Goal: Task Accomplishment & Management: Manage account settings

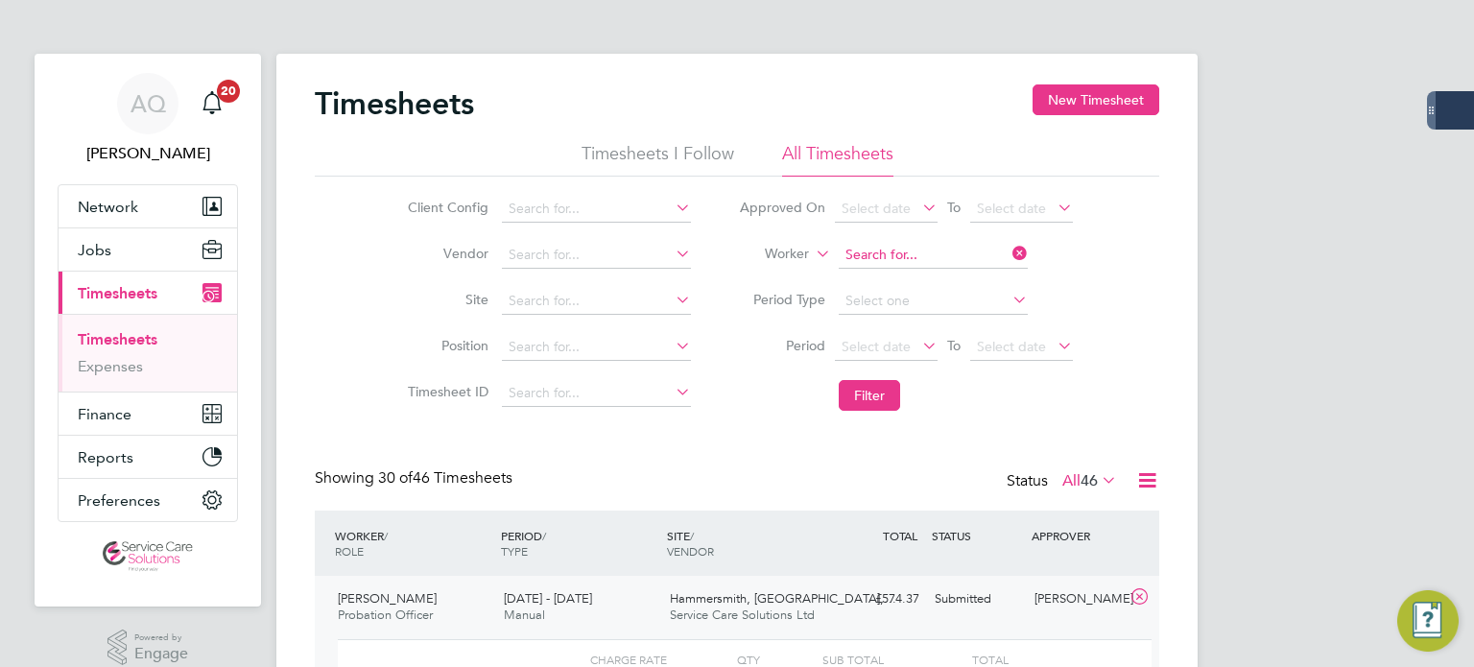
click at [880, 260] on input at bounding box center [933, 255] width 189 height 27
click at [968, 268] on li "Gary Kilbride" at bounding box center [933, 281] width 190 height 26
type input "[PERSON_NAME]"
click at [880, 390] on button "Filter" at bounding box center [869, 395] width 61 height 31
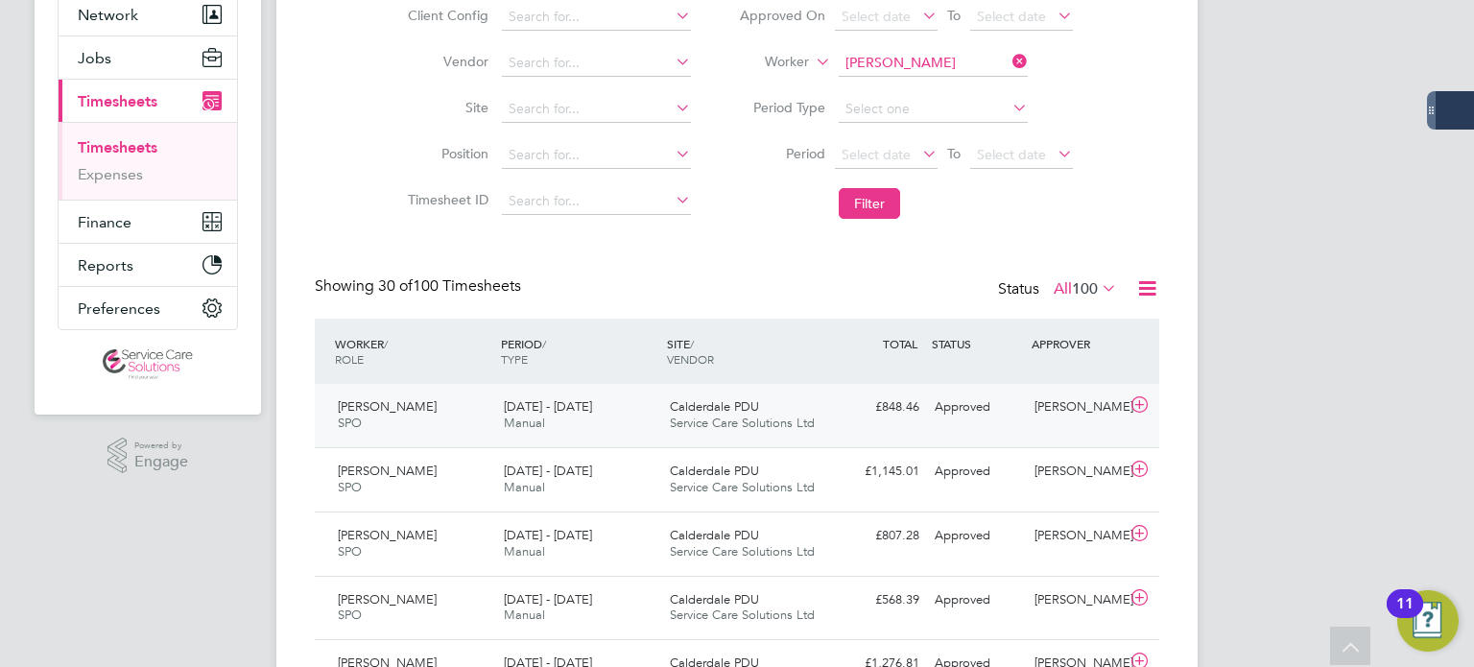
click at [1022, 419] on div "Approved" at bounding box center [977, 408] width 100 height 32
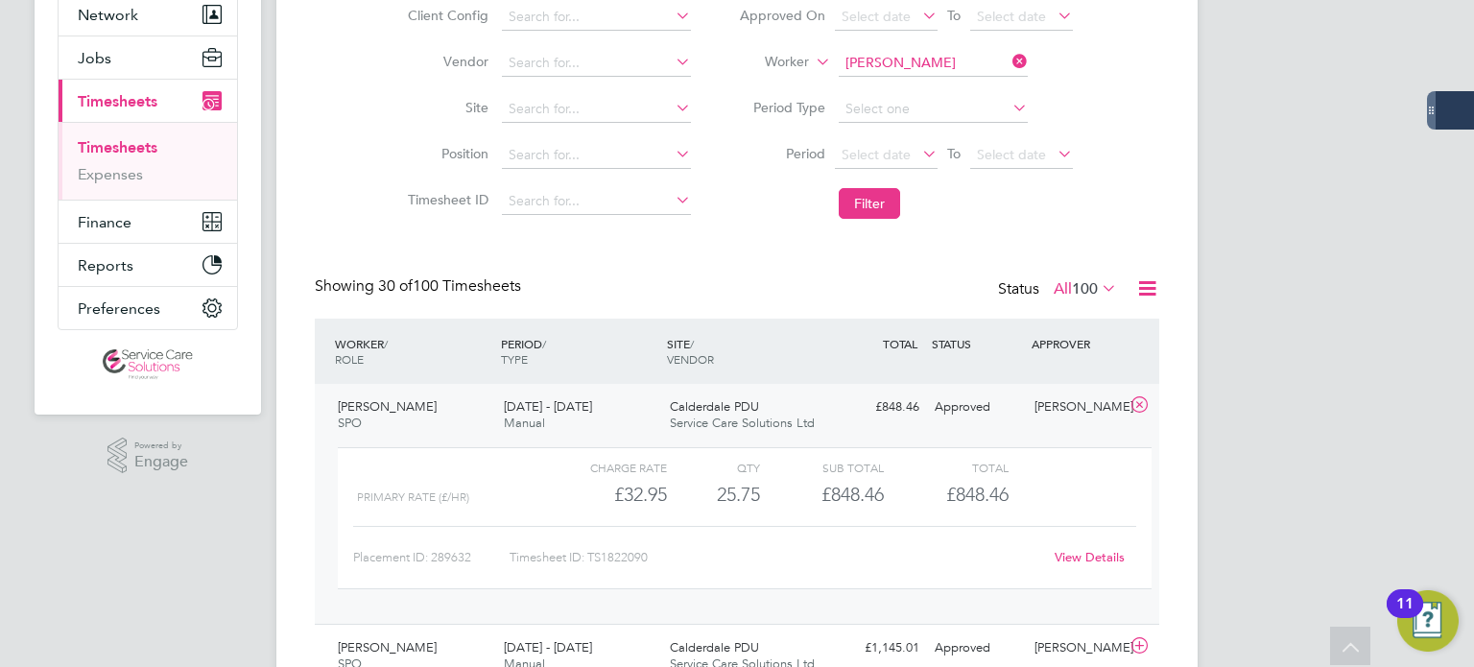
click at [1082, 551] on link "View Details" at bounding box center [1090, 557] width 70 height 16
click at [859, 61] on input at bounding box center [933, 63] width 189 height 27
click at [928, 82] on li "Louise Hide" at bounding box center [933, 89] width 190 height 26
type input "Louise Hide"
click at [892, 202] on button "Filter" at bounding box center [869, 203] width 61 height 31
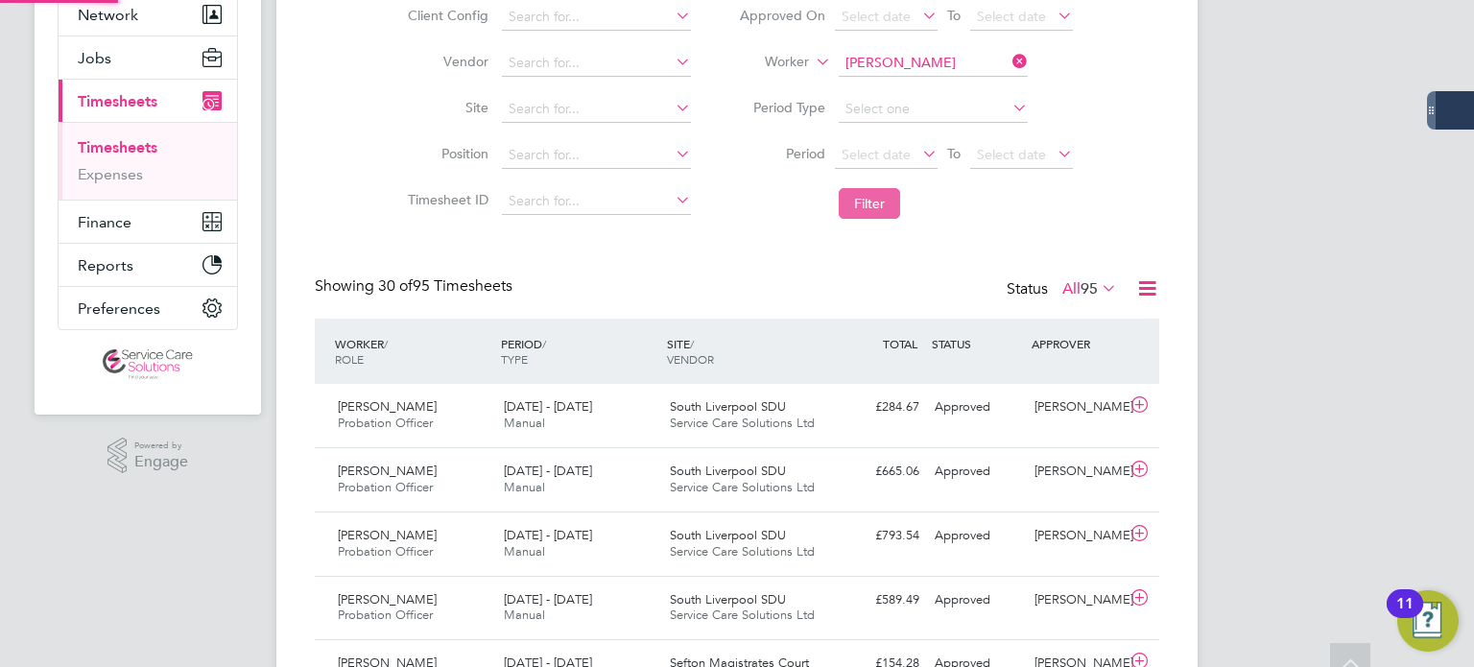
scroll to position [9, 10]
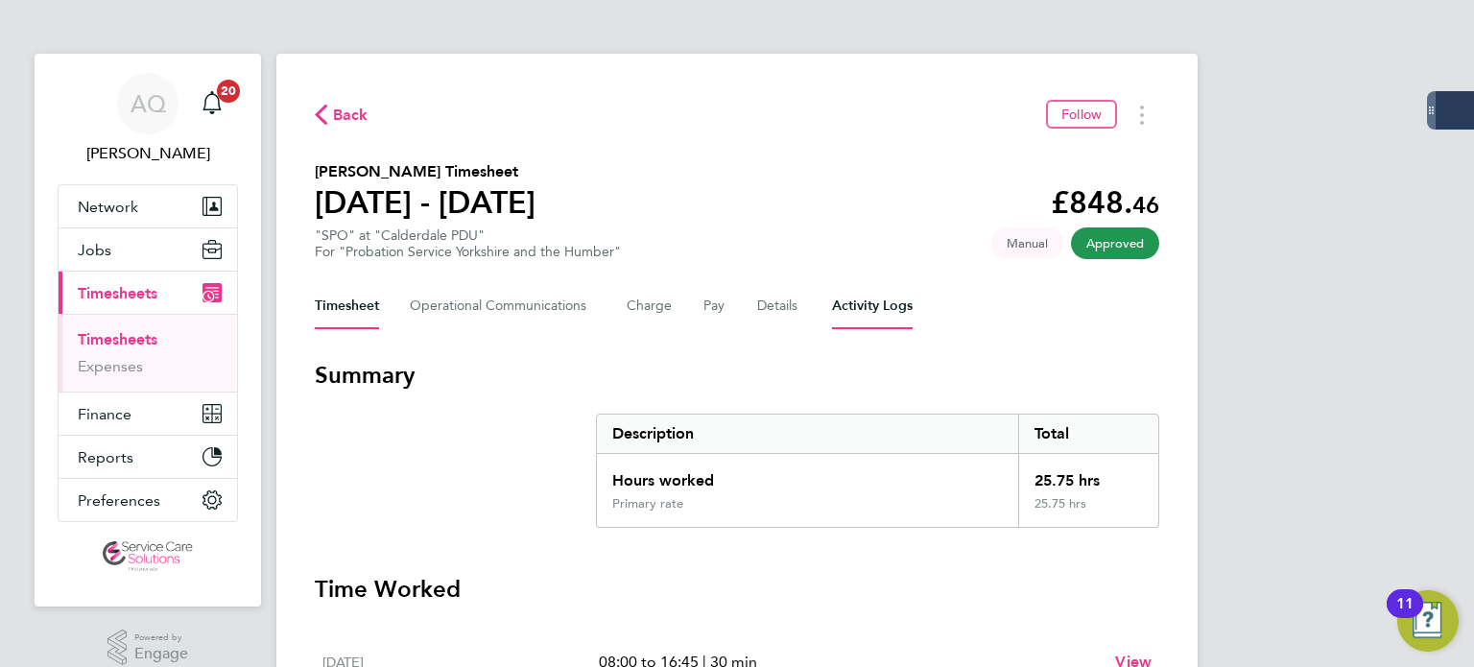
click at [892, 312] on Logs-tab "Activity Logs" at bounding box center [872, 306] width 81 height 46
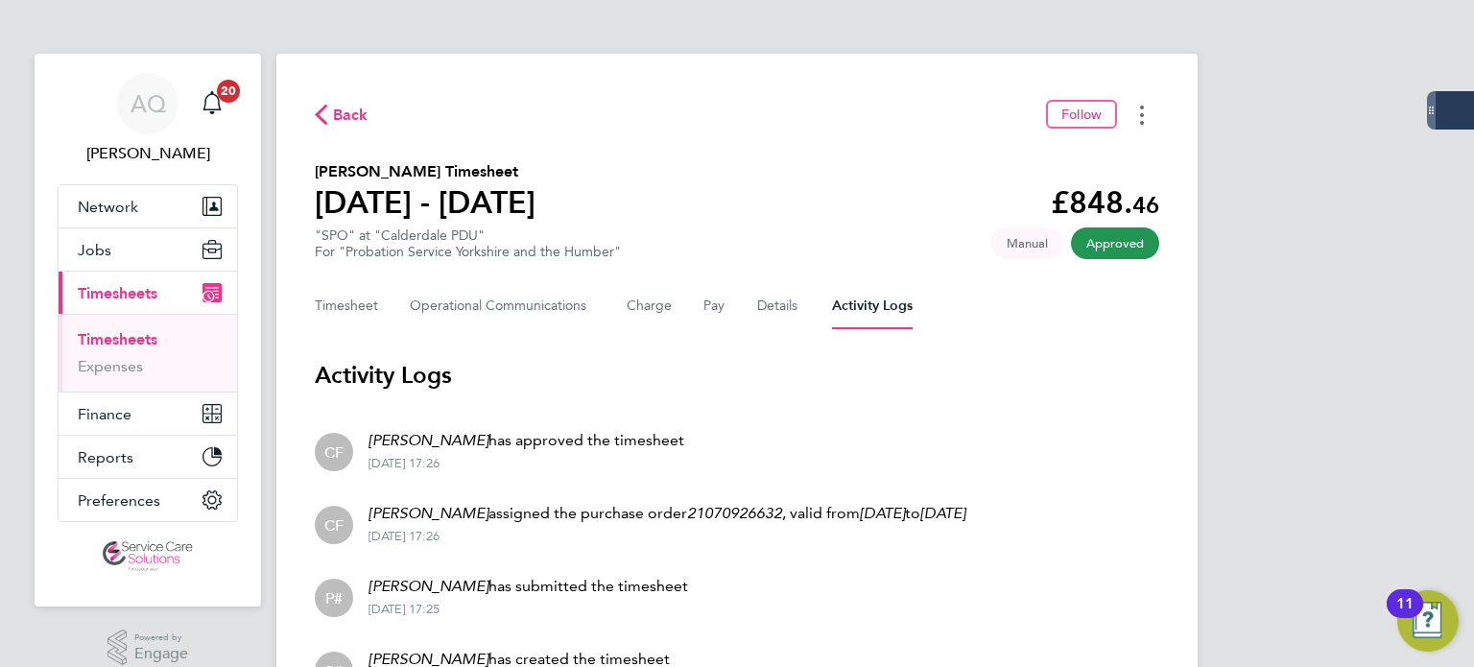
click at [1140, 114] on icon "Timesheets Menu" at bounding box center [1142, 115] width 4 height 19
click at [1063, 155] on link "Download timesheet" at bounding box center [1044, 157] width 230 height 38
click at [345, 302] on button "Timesheet" at bounding box center [347, 306] width 64 height 46
